Goal: Use online tool/utility: Utilize a website feature to perform a specific function

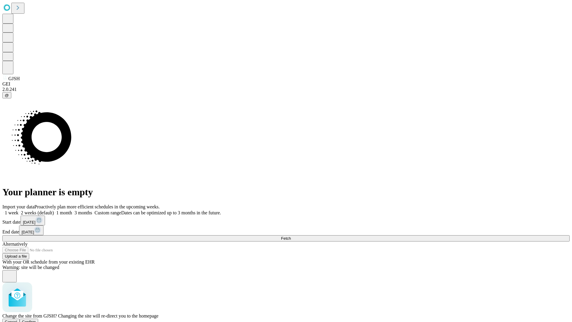
click at [36, 319] on span "Confirm" at bounding box center [29, 321] width 14 height 4
click at [54, 210] on label "2 weeks (default)" at bounding box center [35, 212] width 35 height 5
click at [291, 236] on span "Fetch" at bounding box center [286, 238] width 10 height 4
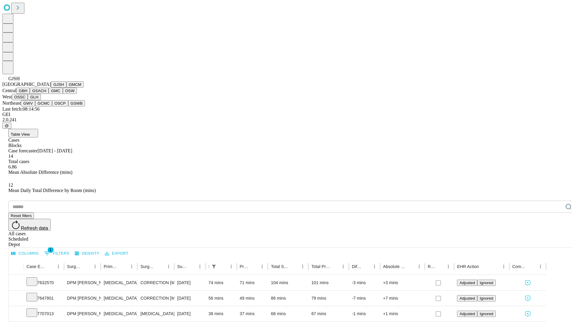
click at [66, 88] on button "GMCM" at bounding box center [74, 84] width 17 height 6
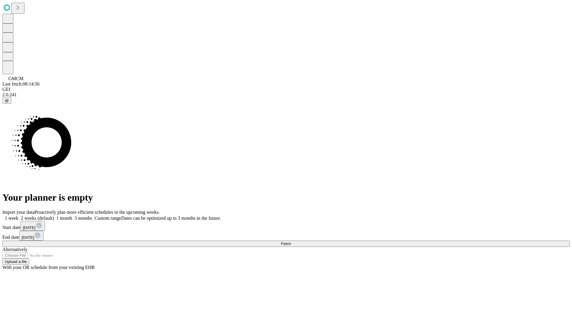
click at [291, 241] on span "Fetch" at bounding box center [286, 243] width 10 height 4
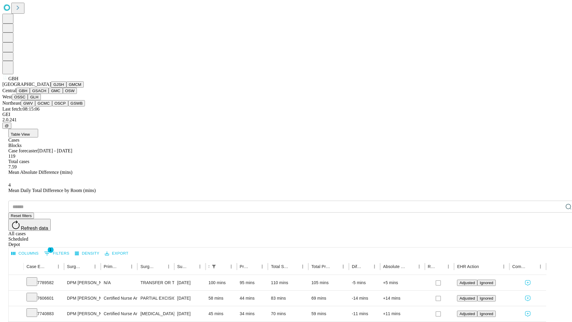
click at [46, 94] on button "GSACH" at bounding box center [39, 91] width 19 height 6
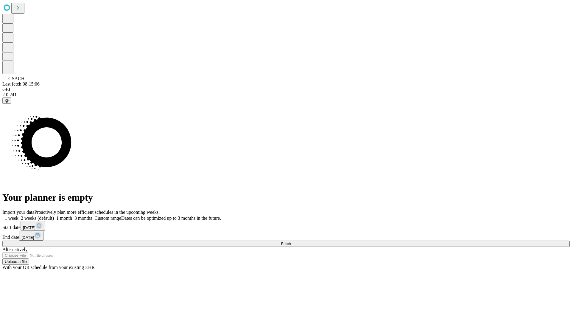
click at [54, 215] on label "2 weeks (default)" at bounding box center [35, 217] width 35 height 5
click at [291, 241] on span "Fetch" at bounding box center [286, 243] width 10 height 4
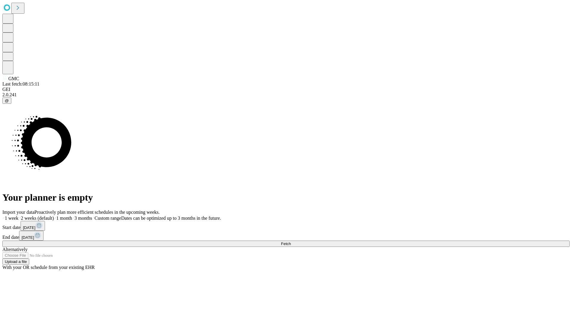
click at [54, 215] on label "2 weeks (default)" at bounding box center [35, 217] width 35 height 5
click at [291, 241] on span "Fetch" at bounding box center [286, 243] width 10 height 4
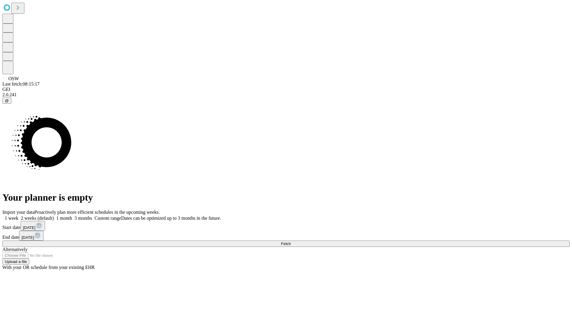
click at [291, 241] on span "Fetch" at bounding box center [286, 243] width 10 height 4
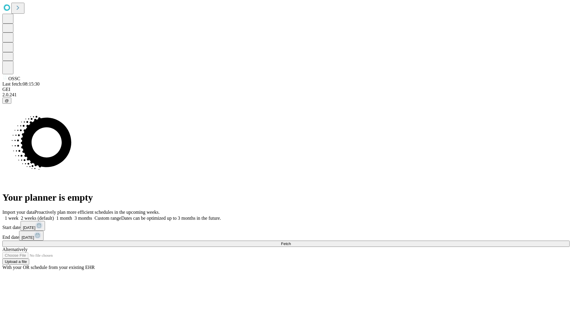
click at [291, 241] on span "Fetch" at bounding box center [286, 243] width 10 height 4
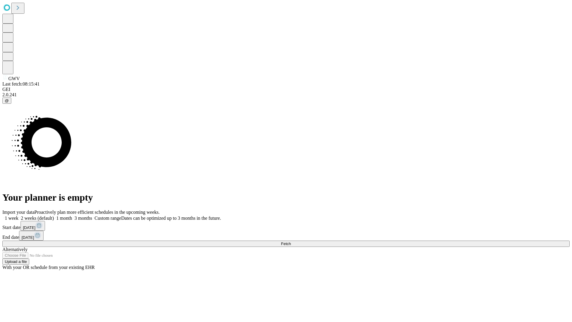
click at [291, 241] on span "Fetch" at bounding box center [286, 243] width 10 height 4
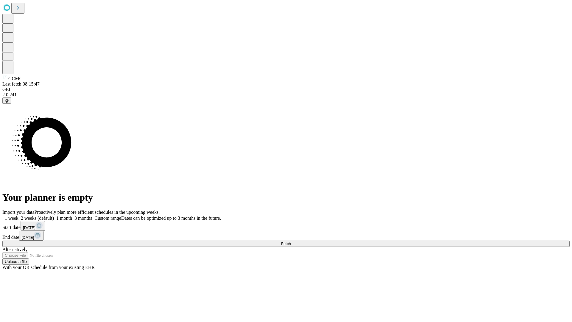
click at [291, 241] on span "Fetch" at bounding box center [286, 243] width 10 height 4
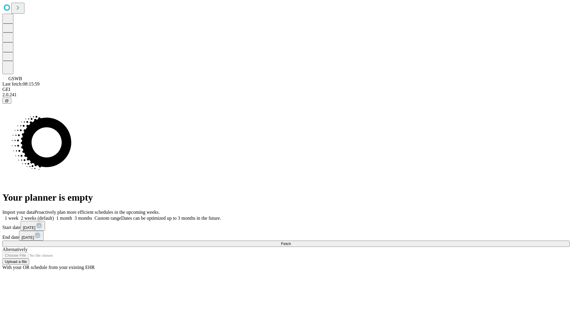
click at [54, 215] on label "2 weeks (default)" at bounding box center [35, 217] width 35 height 5
click at [291, 241] on span "Fetch" at bounding box center [286, 243] width 10 height 4
